Goal: Contribute content: Add original content to the website for others to see

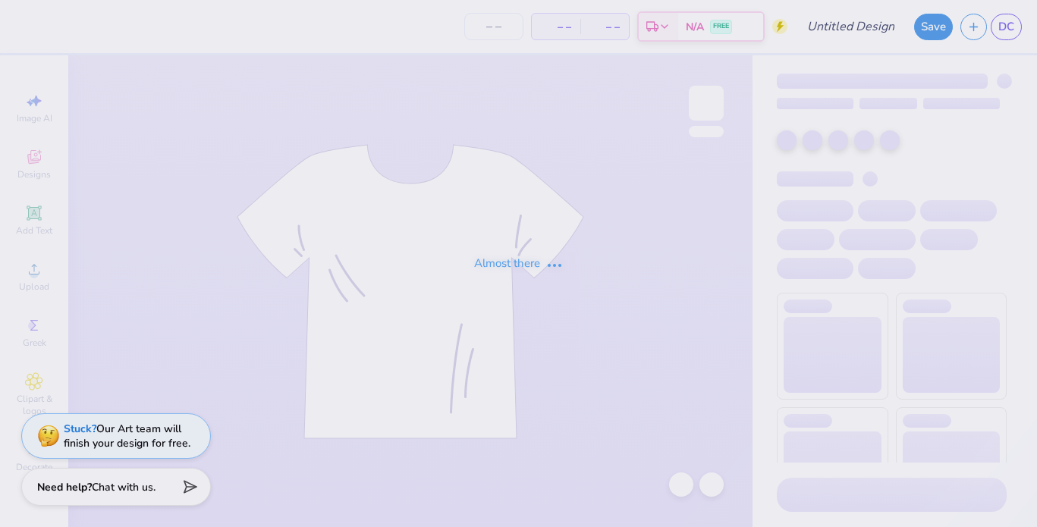
type input "[PERSON_NAME] : [GEOGRAPHIC_DATA]"
type input "24"
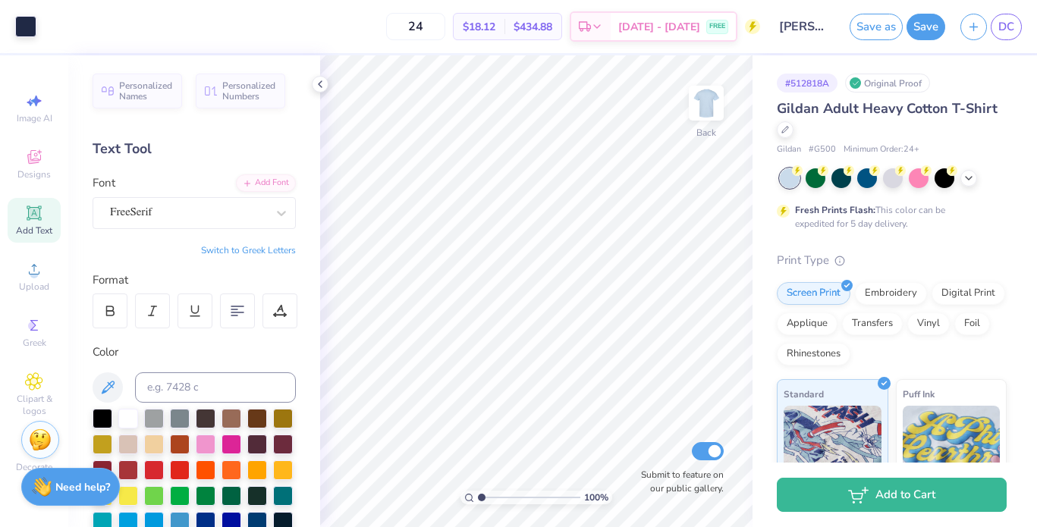
click at [23, 212] on div "Add Text" at bounding box center [34, 220] width 53 height 45
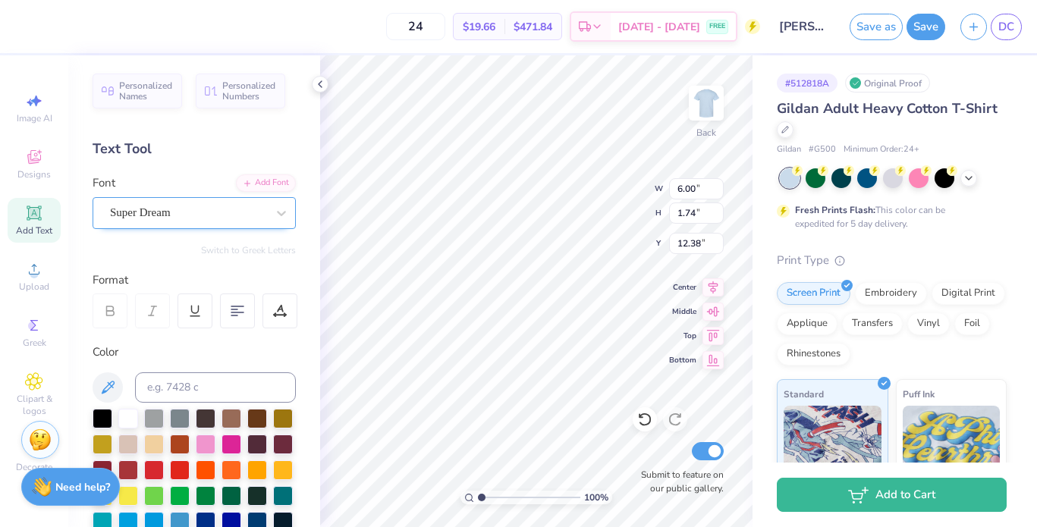
click at [167, 216] on div "Super Dream" at bounding box center [187, 213] width 159 height 24
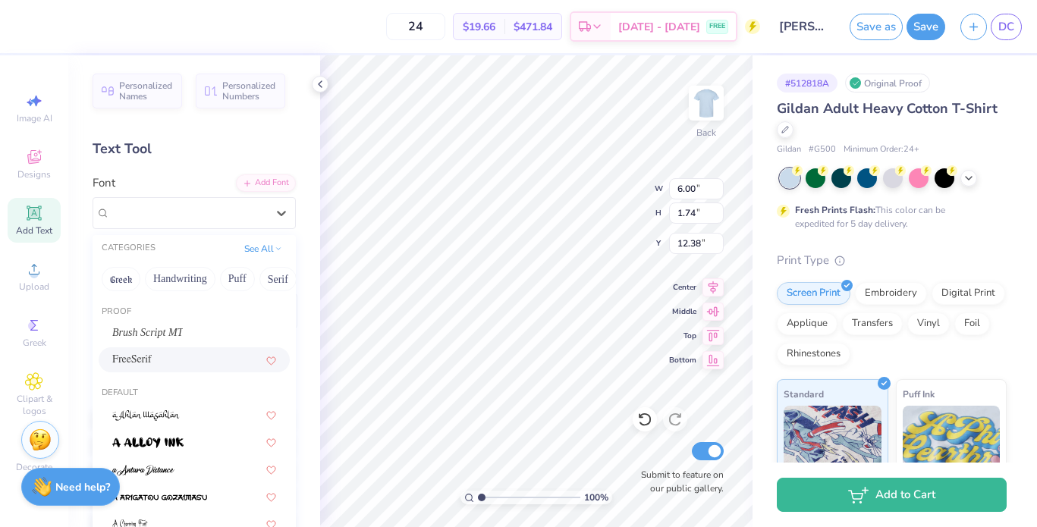
click at [184, 354] on div "FreeSerif" at bounding box center [194, 360] width 164 height 16
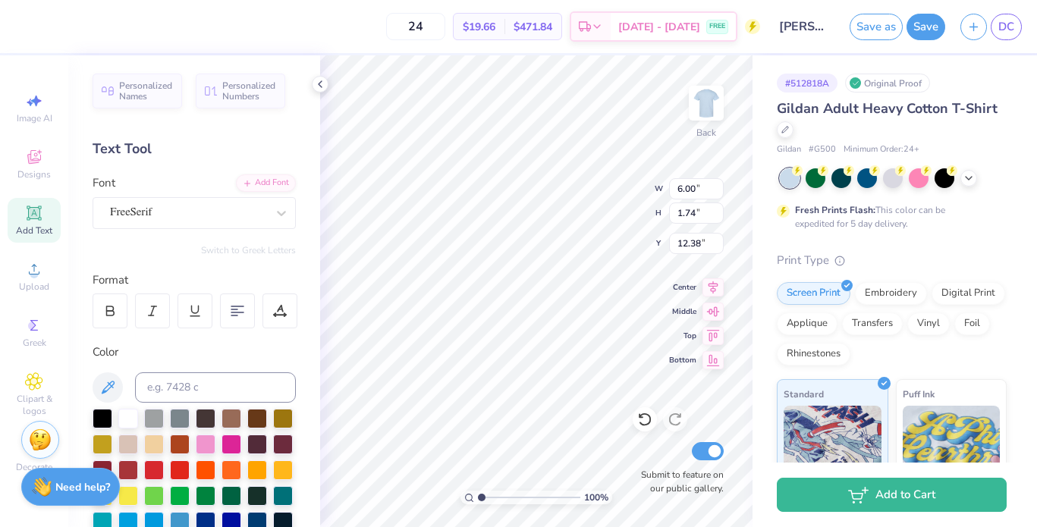
type input "6.13"
type input "1.64"
type input "12.43"
type textarea "T"
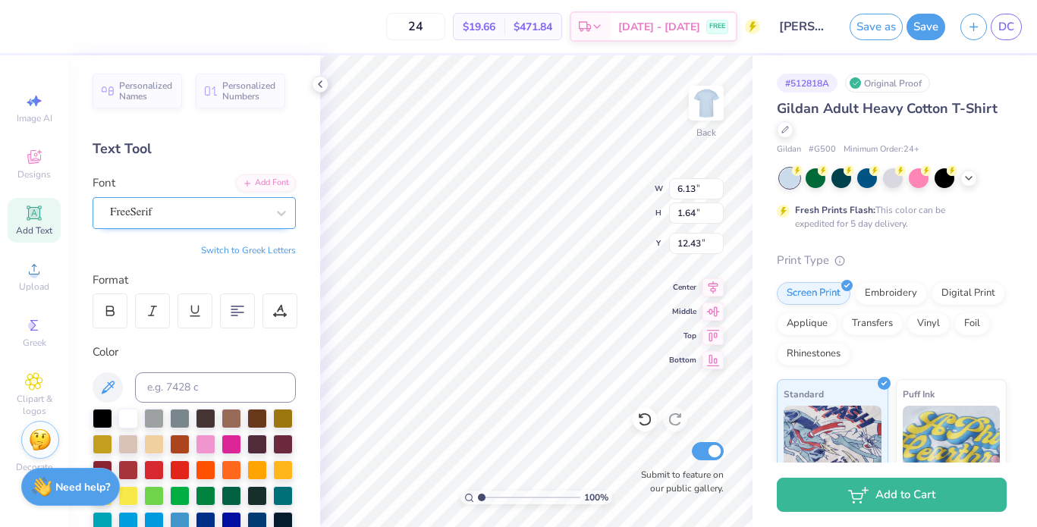
type textarea "alpha xi delta"
click at [225, 200] on div "FreeSerif" at bounding box center [194, 213] width 203 height 32
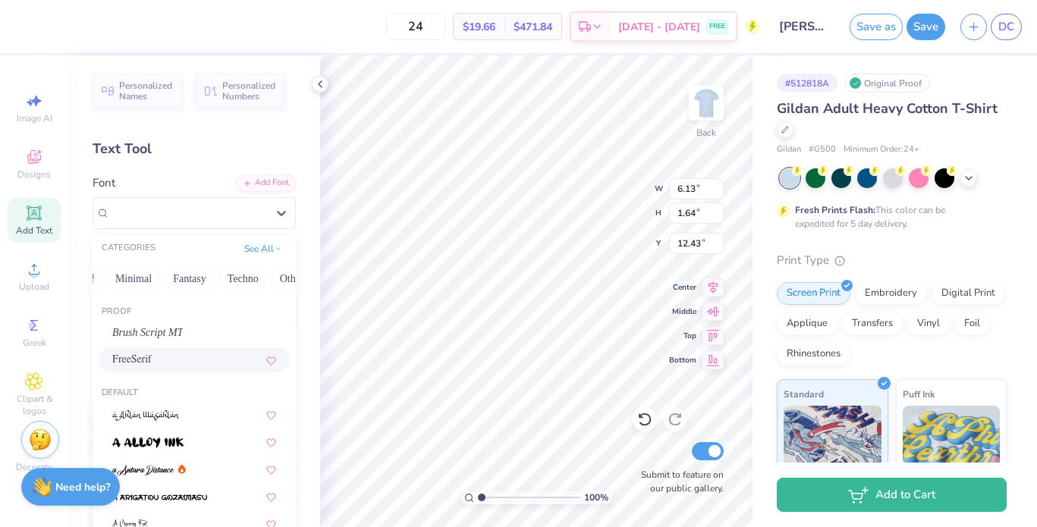
scroll to position [0, 446]
click at [115, 275] on button "Minimal" at bounding box center [109, 279] width 53 height 24
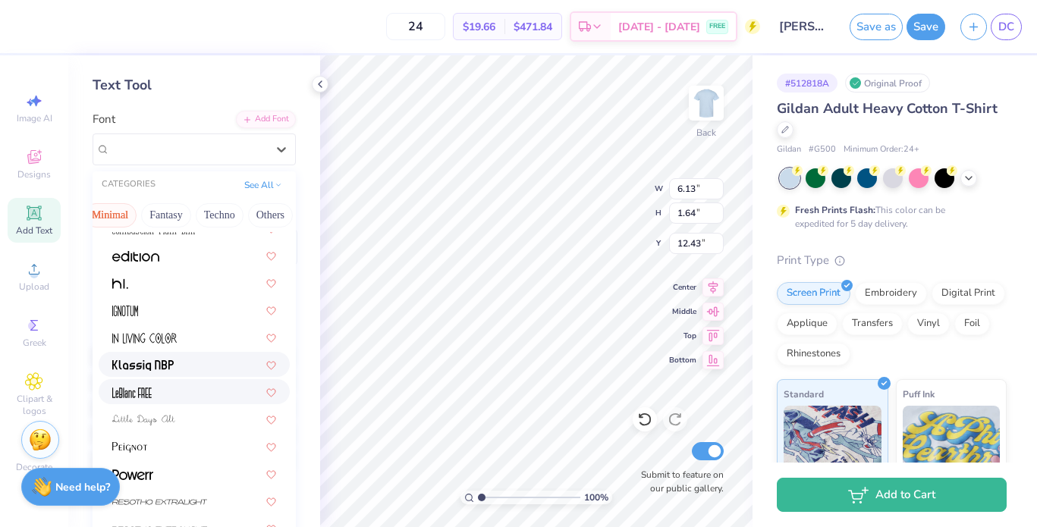
scroll to position [290, 0]
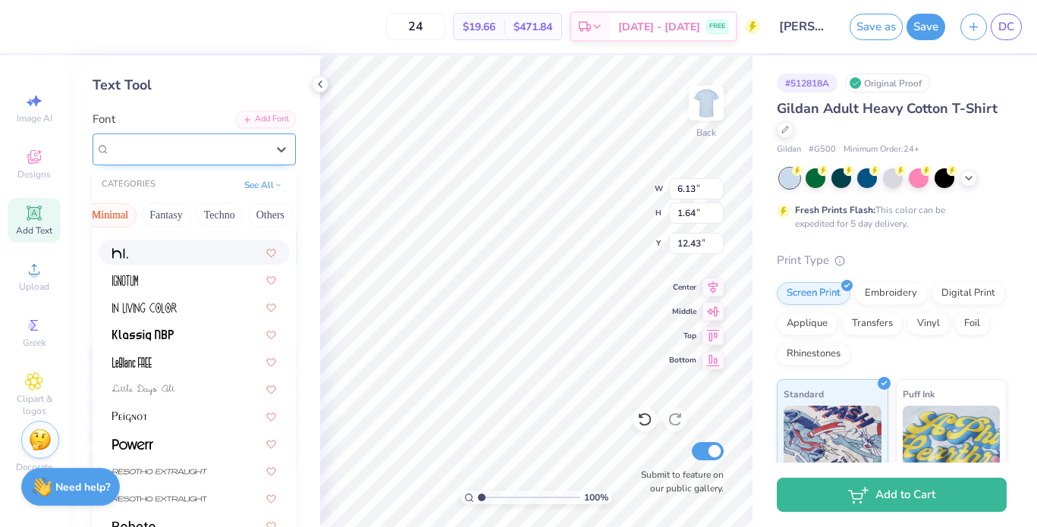
click at [163, 140] on div "FreeSerif" at bounding box center [188, 148] width 156 height 17
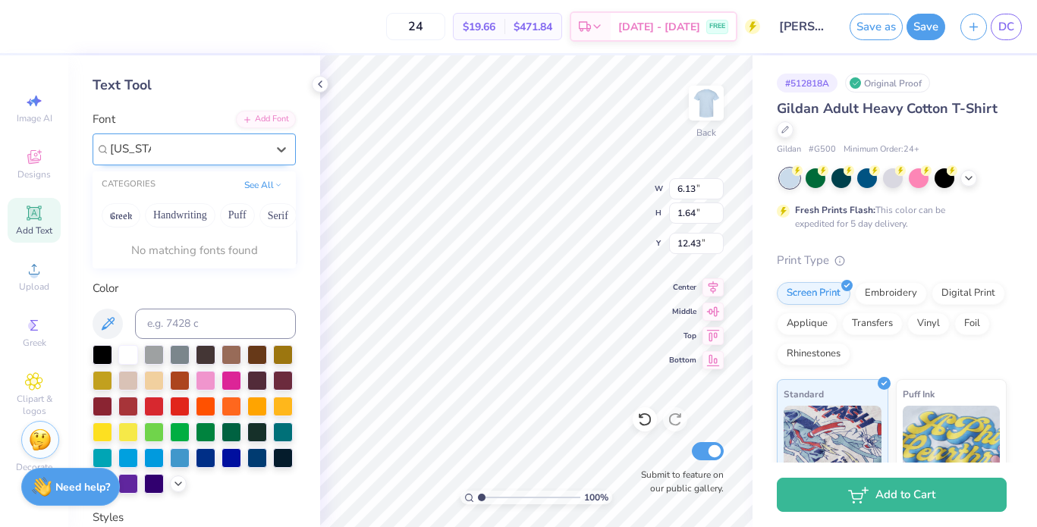
type input "[US_STATE]"
click at [248, 148] on div at bounding box center [187, 149] width 159 height 24
click at [184, 142] on div "FreeSerif" at bounding box center [188, 148] width 156 height 17
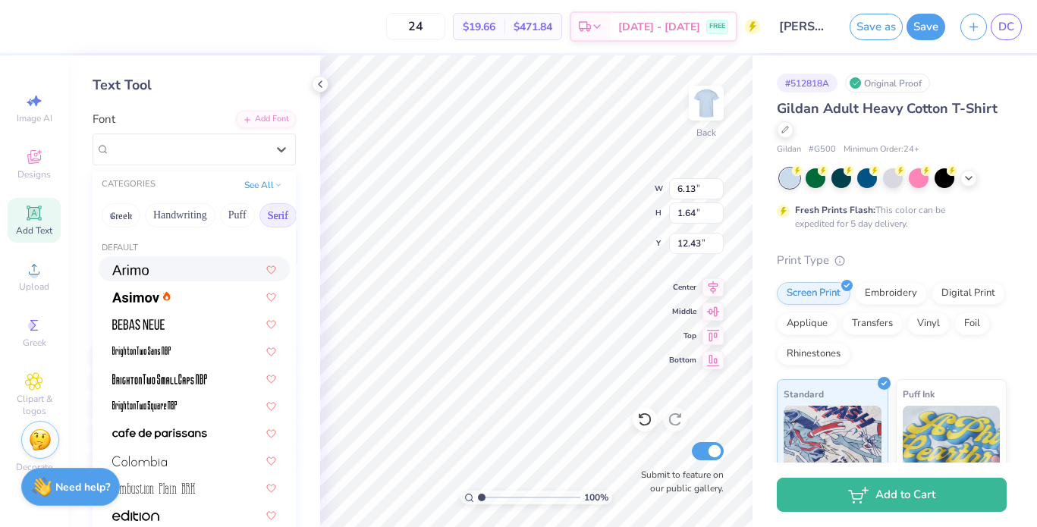
click at [281, 218] on button "Serif" at bounding box center [277, 215] width 37 height 24
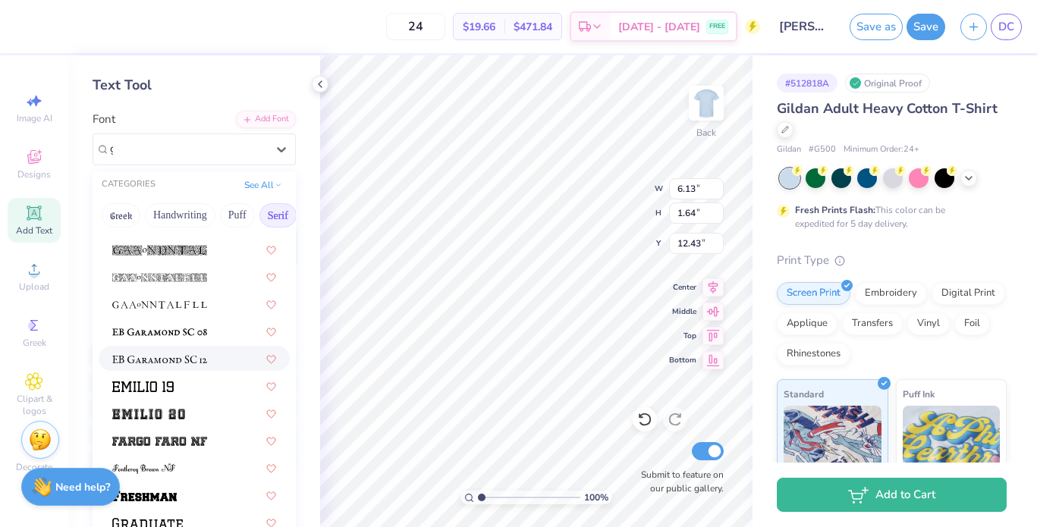
scroll to position [0, 0]
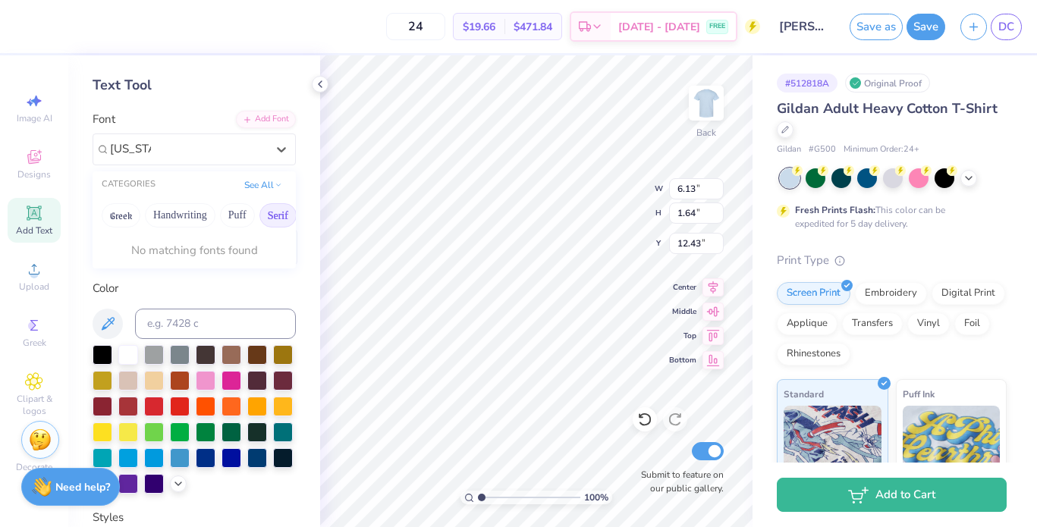
type input "[US_STATE]"
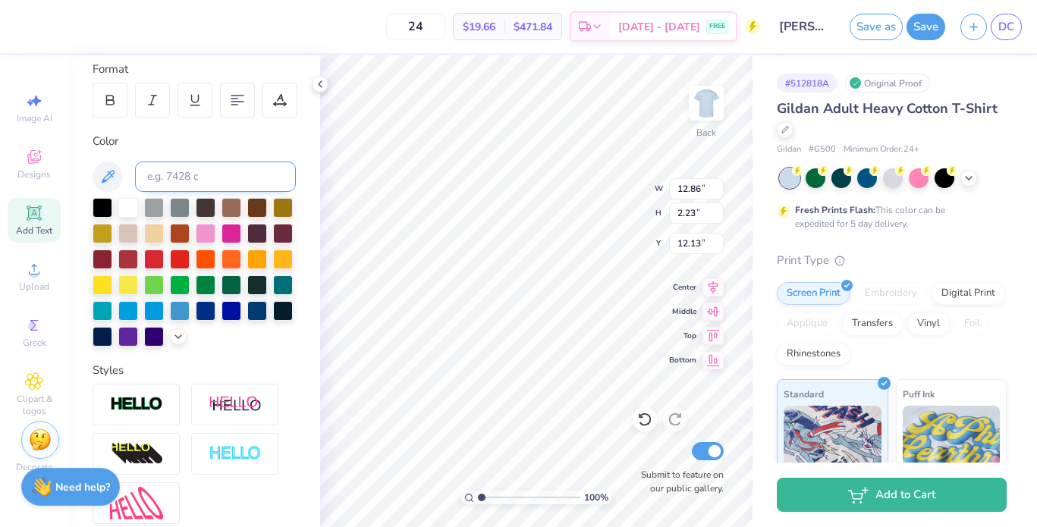
scroll to position [354, 0]
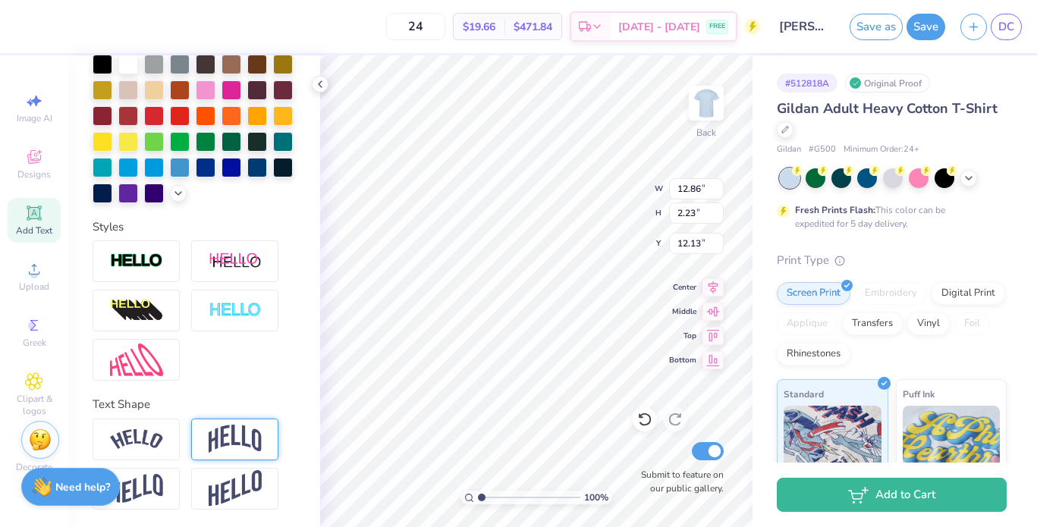
click at [249, 426] on img at bounding box center [235, 439] width 53 height 29
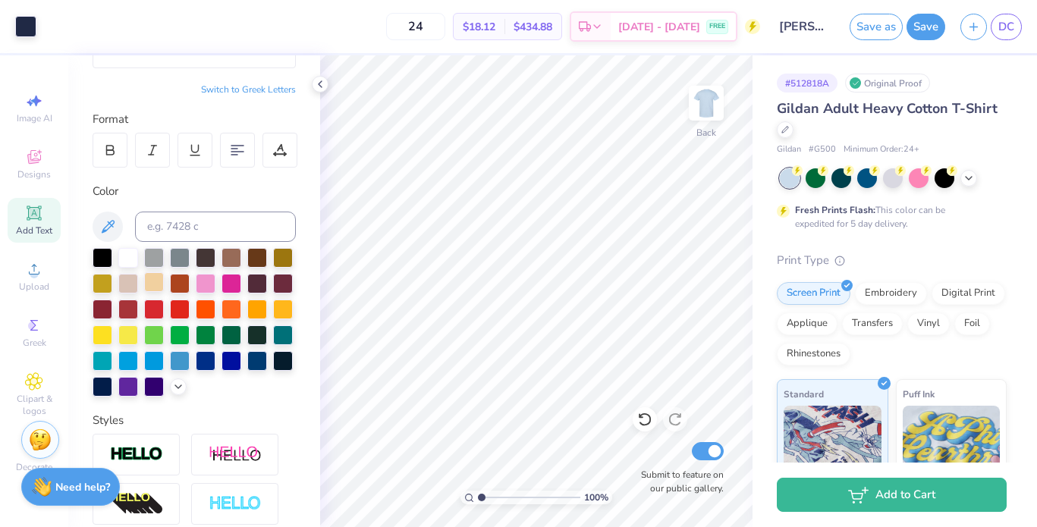
scroll to position [0, 0]
